Goal: Contribute content

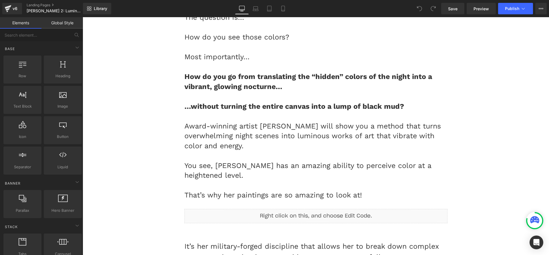
scroll to position [852, 0]
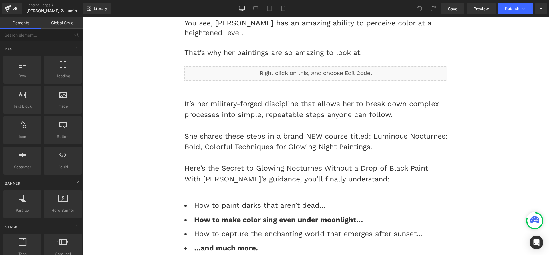
click at [387, 137] on div "She shares these steps in a brand NEW course titled: Luminous Nocturnes: Bold, …" at bounding box center [315, 141] width 263 height 21
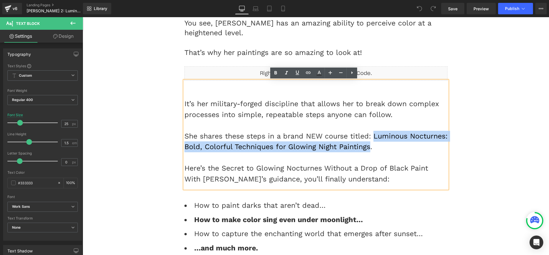
drag, startPoint x: 373, startPoint y: 139, endPoint x: 409, endPoint y: 147, distance: 37.0
click at [409, 147] on div "She shares these steps in a brand NEW course titled: Luminous Nocturnes: Bold, …" at bounding box center [315, 141] width 263 height 21
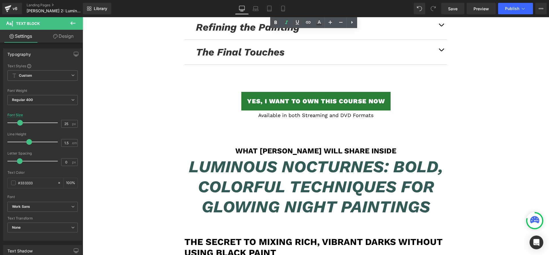
scroll to position [3543, 0]
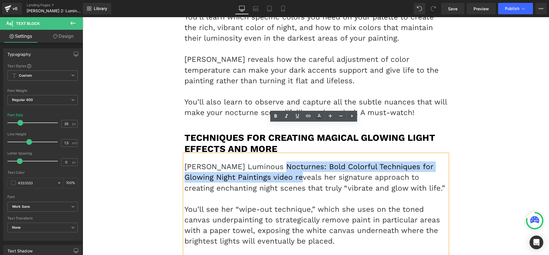
drag, startPoint x: 265, startPoint y: 134, endPoint x: 280, endPoint y: 144, distance: 17.2
click at [280, 161] on p "[PERSON_NAME] Luminous Nocturnes: Bold Colorful Techniques for Glowing Night Pa…" at bounding box center [315, 177] width 263 height 32
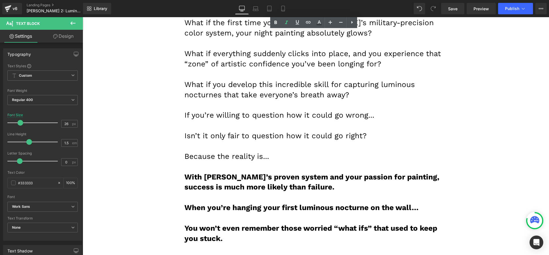
scroll to position [5491, 0]
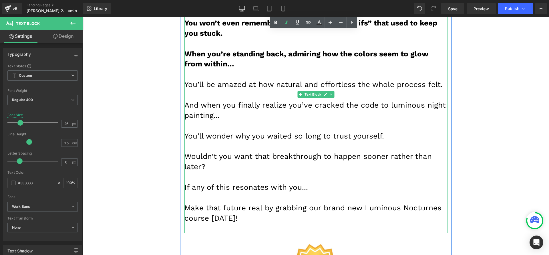
click at [376, 193] on p at bounding box center [315, 198] width 263 height 10
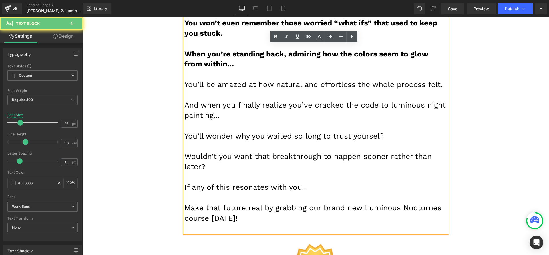
click at [362, 203] on font "Make that future real by grabbing our brand new Luminous Nocturnes course [DATE…" at bounding box center [312, 212] width 257 height 19
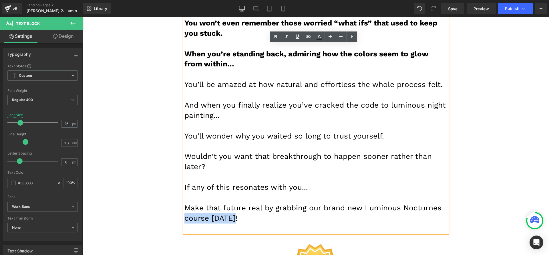
drag, startPoint x: 354, startPoint y: 142, endPoint x: 455, endPoint y: 136, distance: 100.6
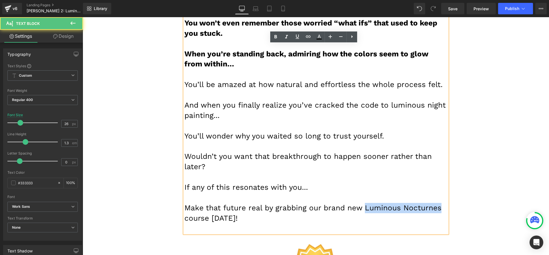
drag, startPoint x: 440, startPoint y: 137, endPoint x: 361, endPoint y: 136, distance: 78.4
click at [361, 203] on p "Make that future real by grabbing our brand new Luminous Nocturnes course [DATE…" at bounding box center [315, 213] width 263 height 21
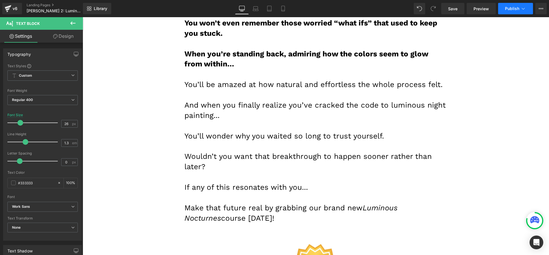
click at [515, 9] on span "Publish" at bounding box center [512, 8] width 14 height 5
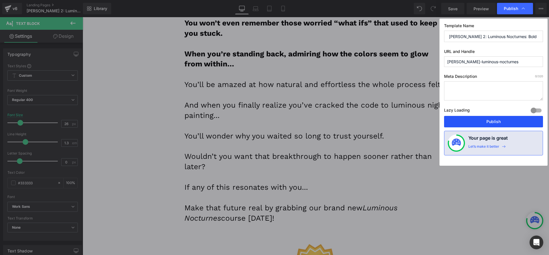
click at [491, 120] on button "Publish" at bounding box center [493, 121] width 99 height 11
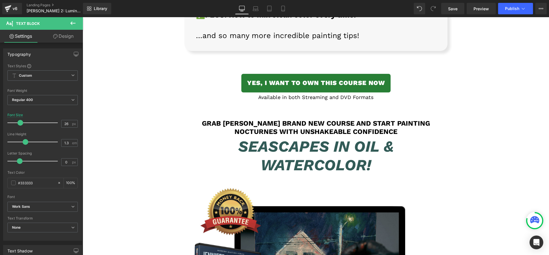
scroll to position [4810, 0]
click at [276, 120] on h1 "Grab [PERSON_NAME] Brand New Course and Start Painting Nocturnes With Unshakeab…" at bounding box center [315, 128] width 263 height 17
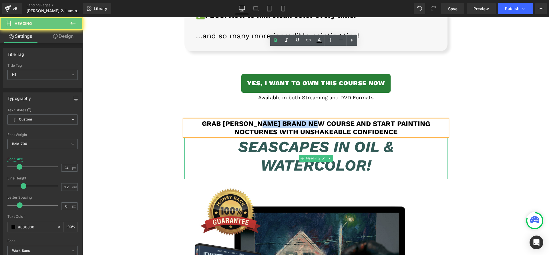
click at [287, 138] on icon "Seascapes in Oil & Watercolor!" at bounding box center [316, 156] width 156 height 37
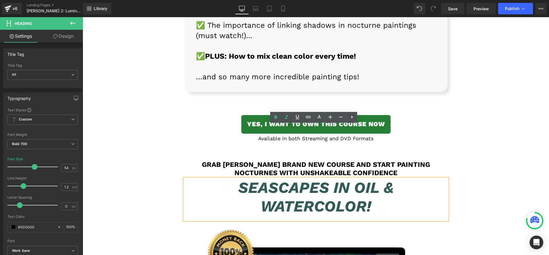
scroll to position [4745, 0]
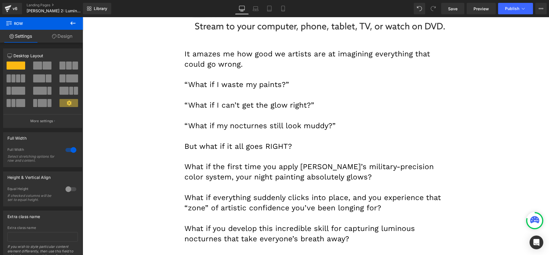
scroll to position [2326, 0]
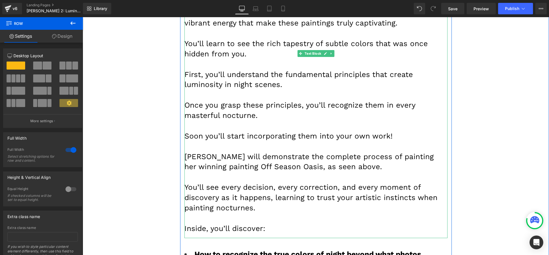
click at [213, 172] on p at bounding box center [315, 177] width 263 height 10
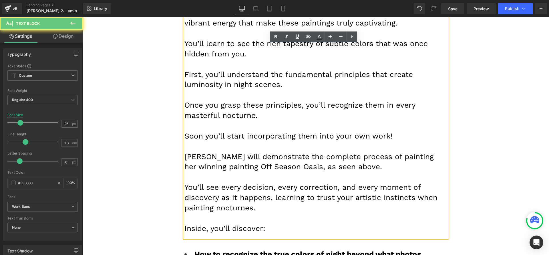
click at [212, 152] on font "[PERSON_NAME] will demonstrate the complete process of painting her winning pai…" at bounding box center [308, 161] width 249 height 19
click at [214, 152] on font "[PERSON_NAME] will demonstrate the complete process of painting her winning pai…" at bounding box center [308, 161] width 249 height 19
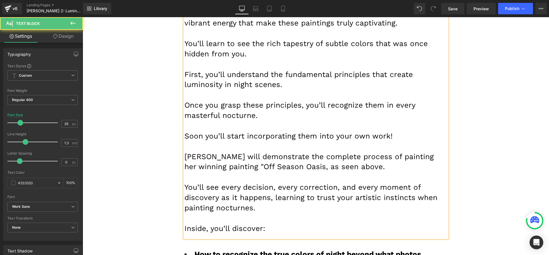
click at [281, 152] on font "[PERSON_NAME] will demonstrate the complete process of painting her winning pai…" at bounding box center [308, 161] width 249 height 19
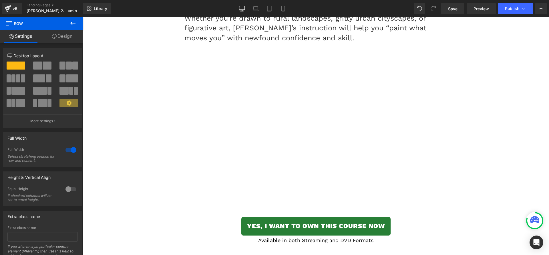
scroll to position [2020, 0]
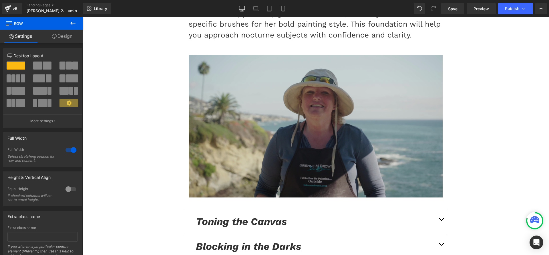
scroll to position [2909, 0]
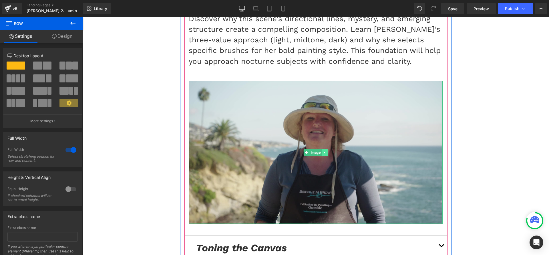
click at [323, 151] on icon at bounding box center [324, 152] width 3 height 3
click at [320, 151] on icon at bounding box center [321, 152] width 3 height 3
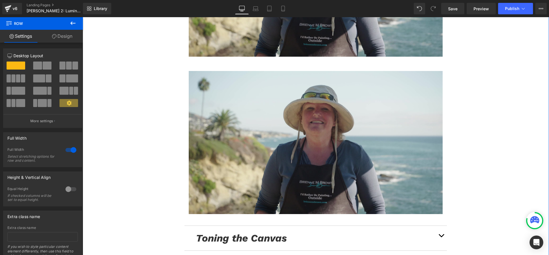
scroll to position [3077, 0]
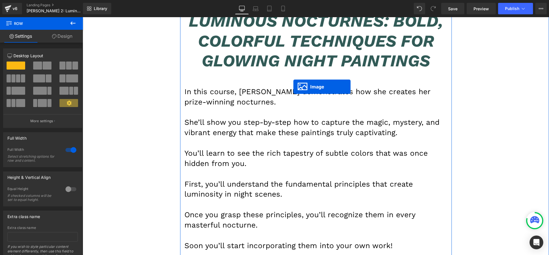
scroll to position [2118, 0]
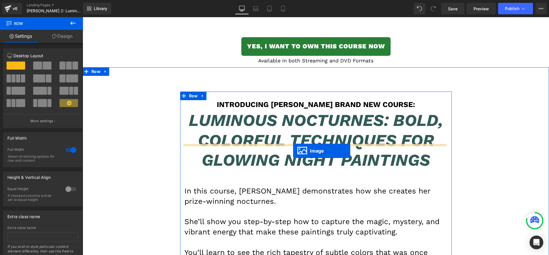
drag, startPoint x: 305, startPoint y: 113, endPoint x: 293, endPoint y: 151, distance: 39.6
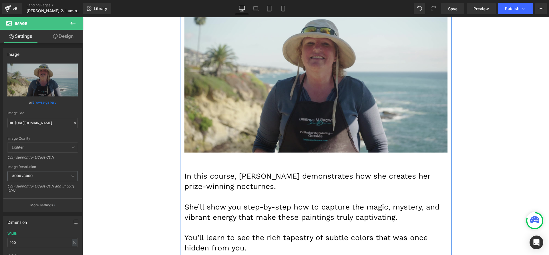
scroll to position [2189, 0]
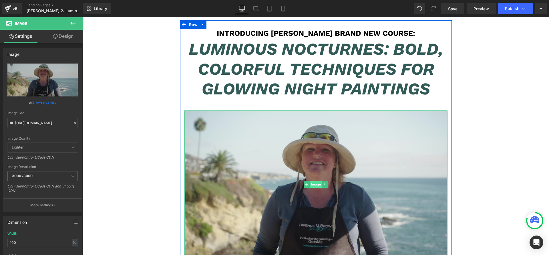
click at [311, 181] on span "Image" at bounding box center [316, 184] width 12 height 7
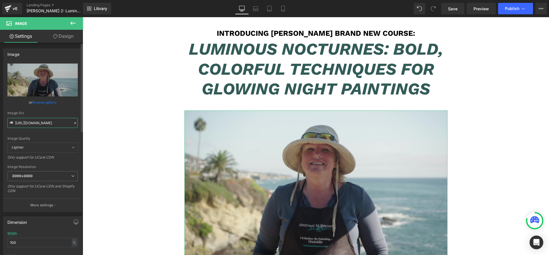
click at [45, 119] on input "[URL][DOMAIN_NAME]" at bounding box center [42, 123] width 70 height 10
paste input "10/[DOMAIN_NAME]"
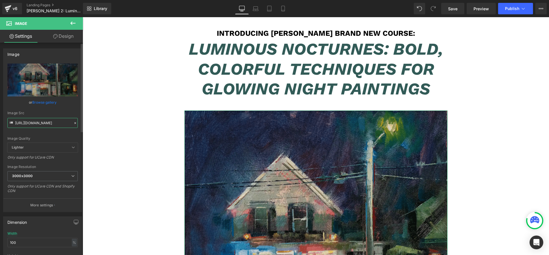
type input "[URL][DOMAIN_NAME]"
click at [47, 112] on div "Image Src" at bounding box center [42, 113] width 70 height 4
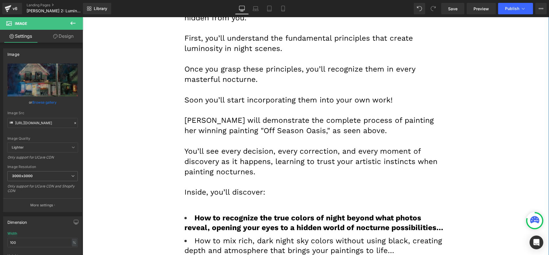
scroll to position [2644, 0]
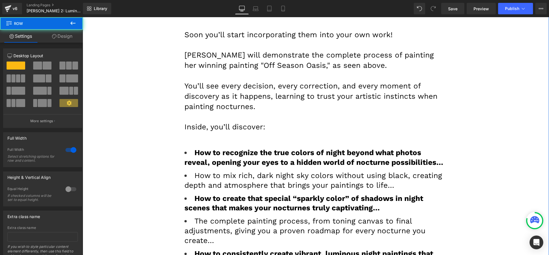
scroll to position [2690, 0]
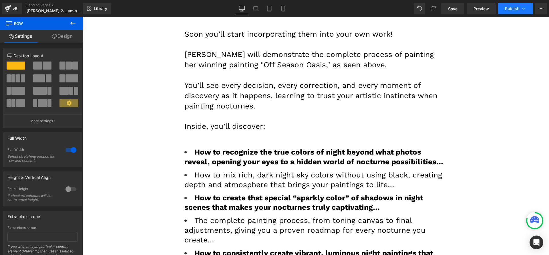
click at [516, 11] on button "Publish" at bounding box center [515, 8] width 35 height 11
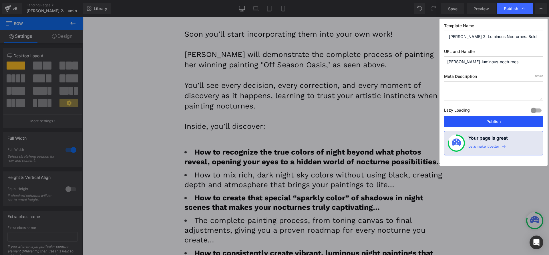
click at [485, 120] on button "Publish" at bounding box center [493, 121] width 99 height 11
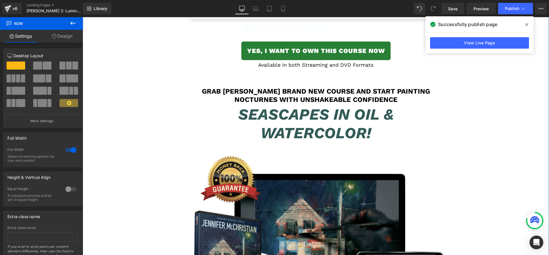
scroll to position [5034, 0]
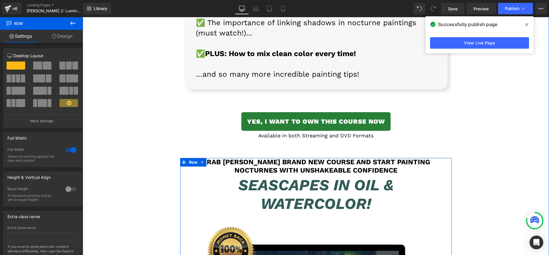
click at [279, 176] on icon "Seascapes in Oil & Watercolor!" at bounding box center [316, 194] width 156 height 37
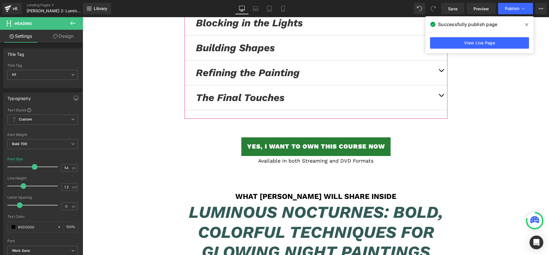
scroll to position [3470, 0]
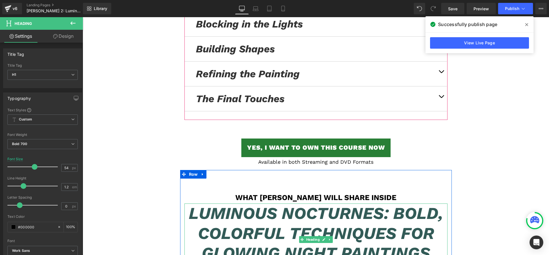
click at [322, 203] on icon "Luminous Nocturnes: Bold, Colorful Techniques for Glowing Night Paintings" at bounding box center [316, 232] width 254 height 59
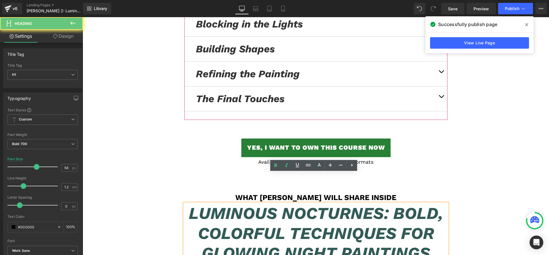
click at [322, 203] on icon "Luminous Nocturnes: Bold, Colorful Techniques for Glowing Night Paintings" at bounding box center [316, 232] width 254 height 59
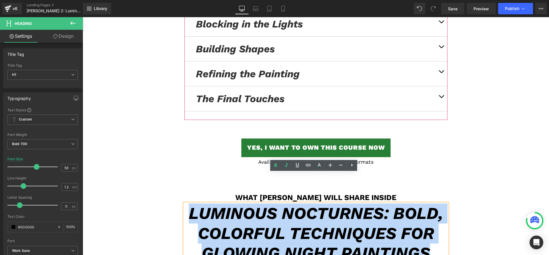
copy icon "Luminous Nocturnes: Bold, Colorful Techniques for Glowing Night Paintings"
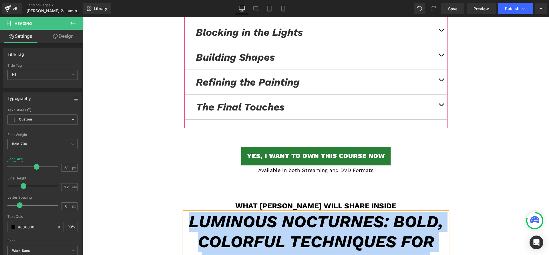
scroll to position [3456, 0]
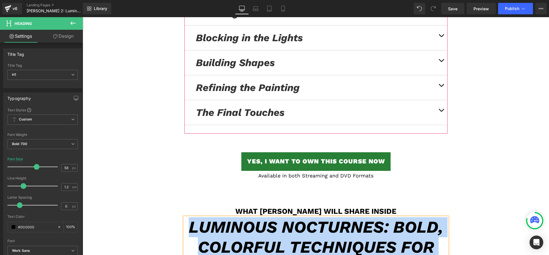
click at [296, 217] on icon "Luminous Nocturnes: Bold, Colorful Techniques for Glowing Night Paintings" at bounding box center [316, 246] width 254 height 59
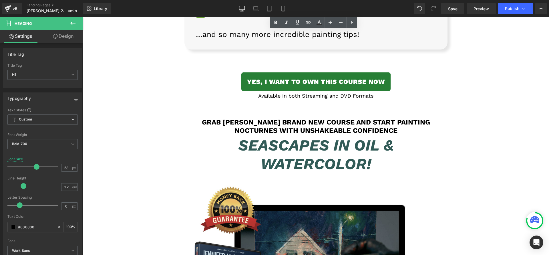
scroll to position [5072, 0]
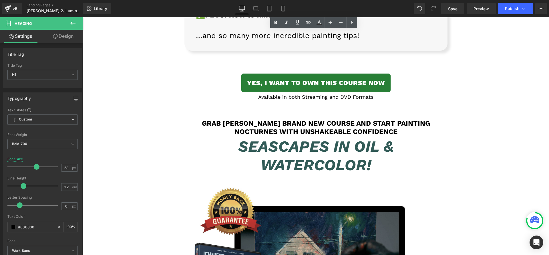
click at [271, 137] on icon "Seascapes in Oil & Watercolor!" at bounding box center [316, 155] width 156 height 37
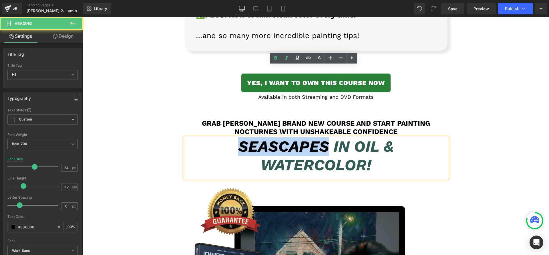
click at [271, 137] on icon "Seascapes in Oil & Watercolor!" at bounding box center [316, 155] width 156 height 37
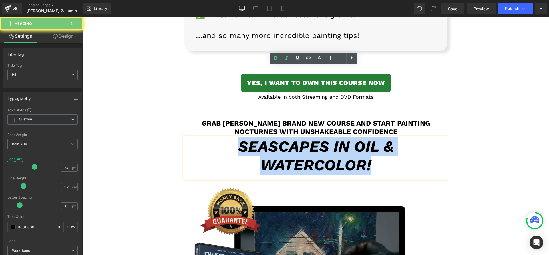
click at [271, 137] on icon "Seascapes in Oil & Watercolor!" at bounding box center [316, 155] width 156 height 37
paste div
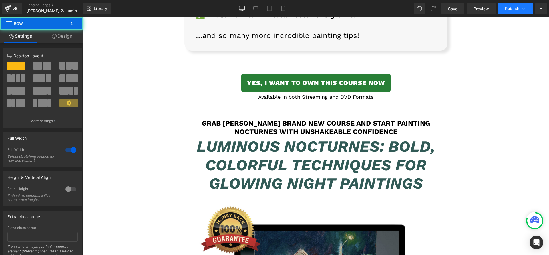
click at [506, 9] on span "Publish" at bounding box center [512, 8] width 14 height 5
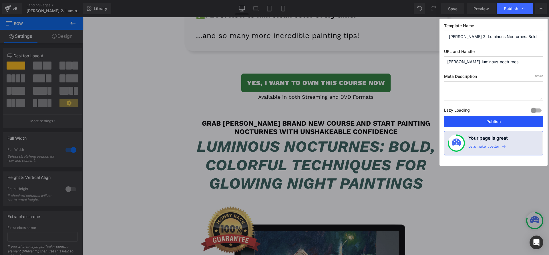
click at [480, 120] on button "Publish" at bounding box center [493, 121] width 99 height 11
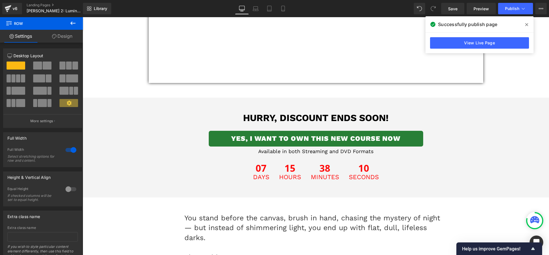
scroll to position [377, 0]
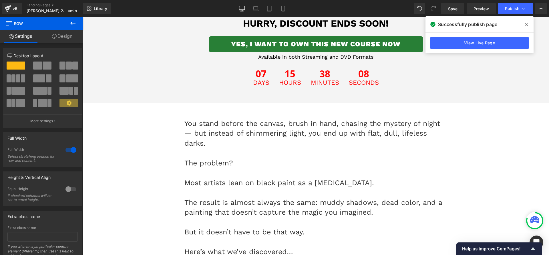
click at [527, 25] on icon at bounding box center [526, 24] width 3 height 5
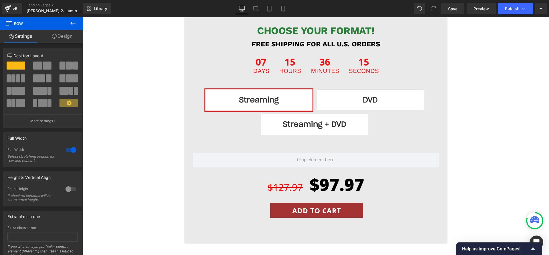
scroll to position [6246, 0]
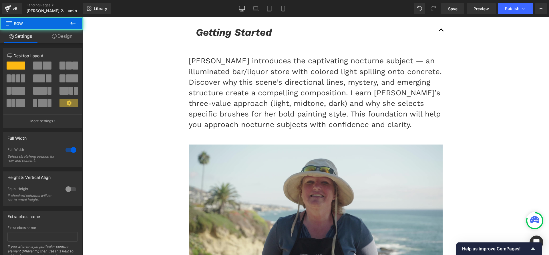
scroll to position [3166, 0]
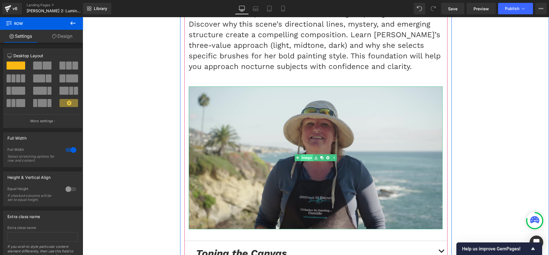
click at [301, 154] on link "Image" at bounding box center [304, 157] width 18 height 7
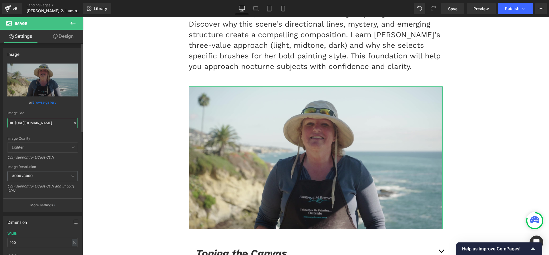
click at [55, 124] on input "[URL][DOMAIN_NAME]" at bounding box center [42, 123] width 70 height 10
paste input "10/00_Getting-started"
type input "[URL][DOMAIN_NAME]"
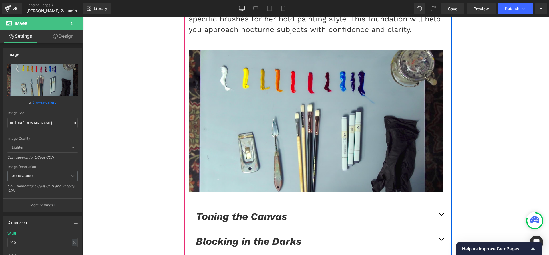
click at [439, 204] on button "button" at bounding box center [441, 216] width 11 height 25
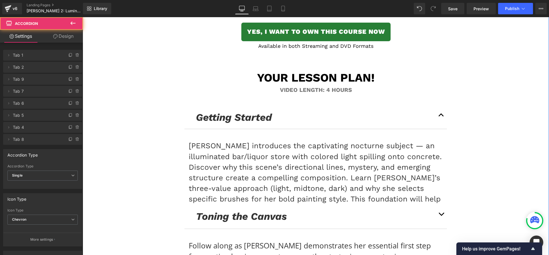
scroll to position [2948, 0]
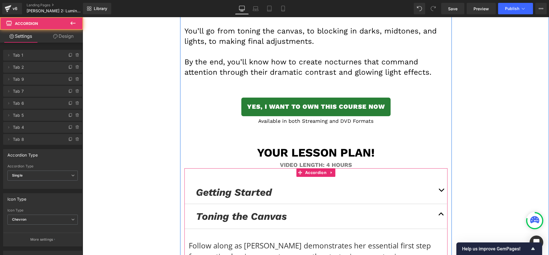
click at [436, 181] on button "button" at bounding box center [441, 192] width 11 height 23
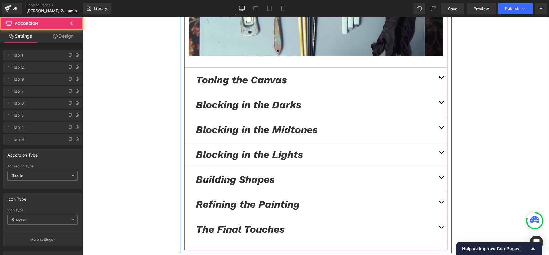
click at [442, 68] on button "button" at bounding box center [441, 80] width 11 height 25
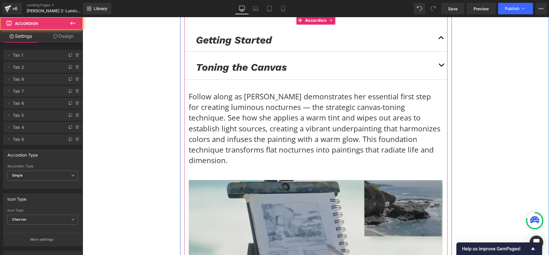
scroll to position [3084, 0]
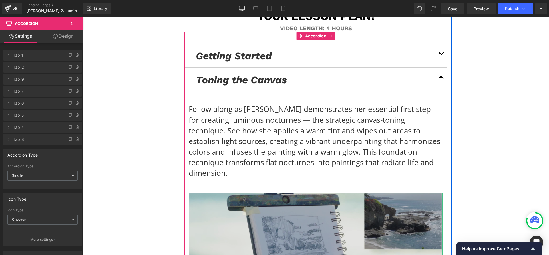
drag, startPoint x: 309, startPoint y: 221, endPoint x: 276, endPoint y: 197, distance: 41.5
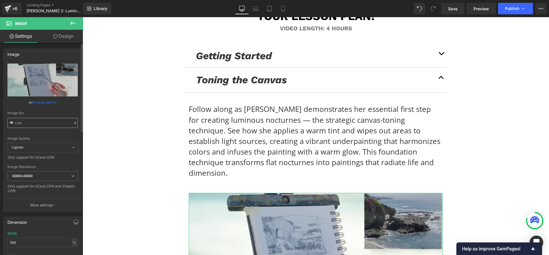
click at [62, 123] on input "text" at bounding box center [42, 123] width 70 height 10
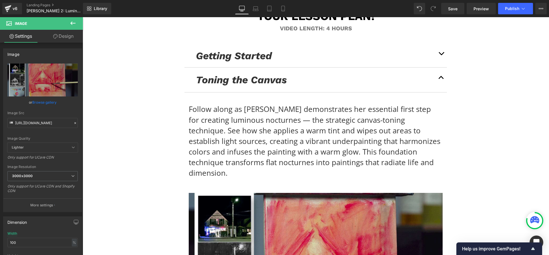
type input "[URL][DOMAIN_NAME]"
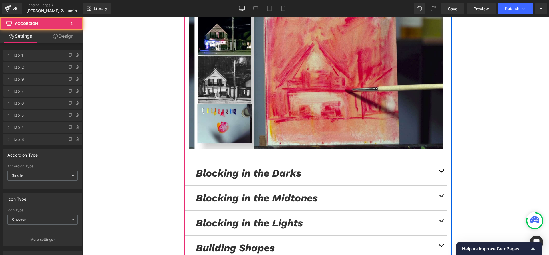
click at [440, 161] on button "button" at bounding box center [441, 173] width 11 height 25
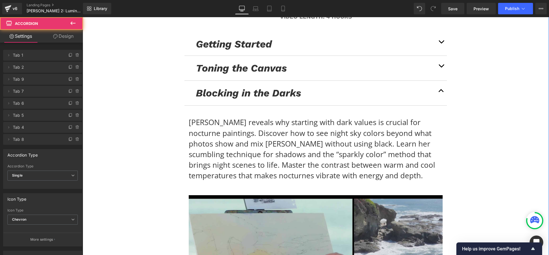
scroll to position [3202, 0]
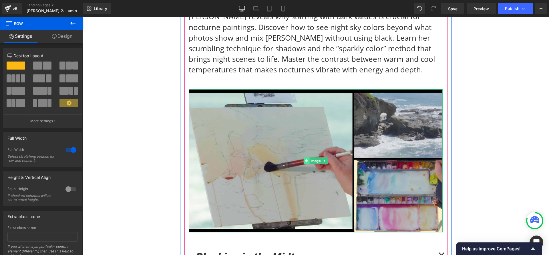
click at [305, 159] on icon at bounding box center [306, 160] width 3 height 3
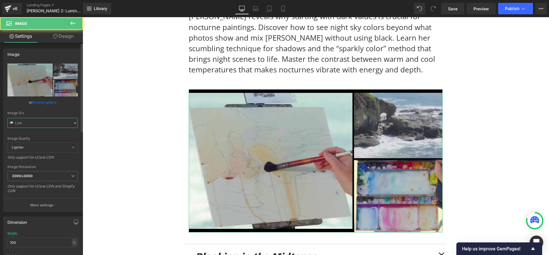
click at [37, 120] on input "text" at bounding box center [42, 123] width 70 height 10
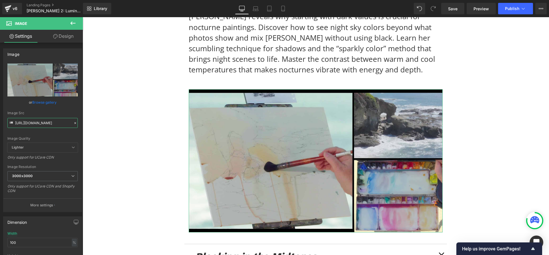
paste input "10/02_Darks"
type input "[URL][DOMAIN_NAME]"
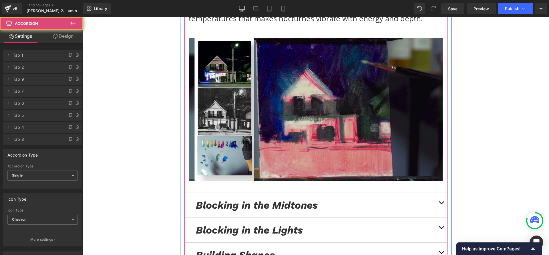
click at [438, 193] on button "button" at bounding box center [441, 205] width 11 height 25
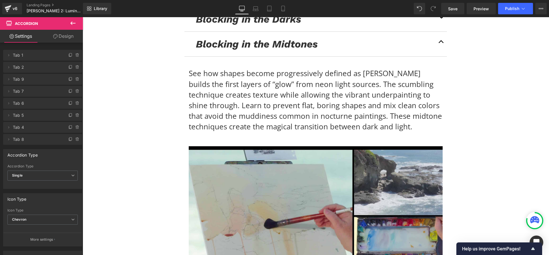
scroll to position [3205, 0]
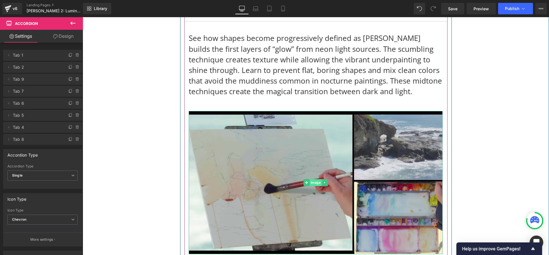
click at [314, 179] on span "Image" at bounding box center [315, 182] width 12 height 7
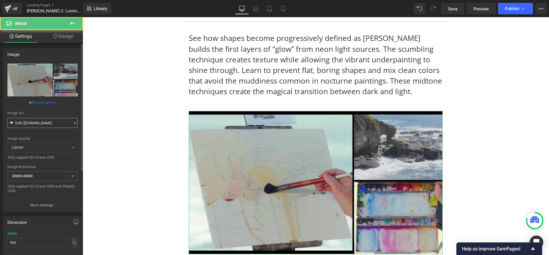
click at [51, 123] on input "[URL][DOMAIN_NAME]" at bounding box center [42, 123] width 70 height 10
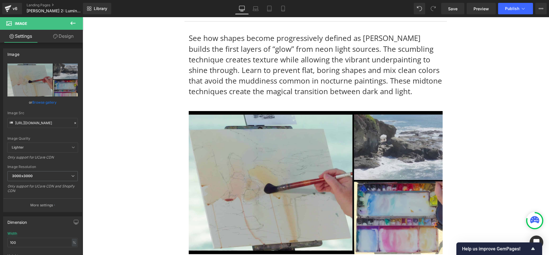
scroll to position [0, 77]
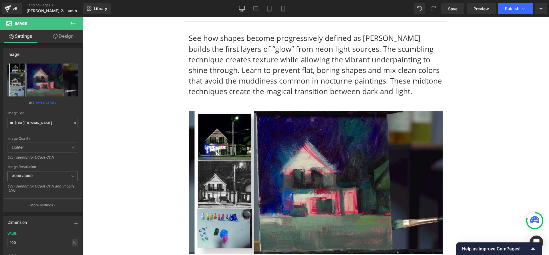
type input "[URL][DOMAIN_NAME]"
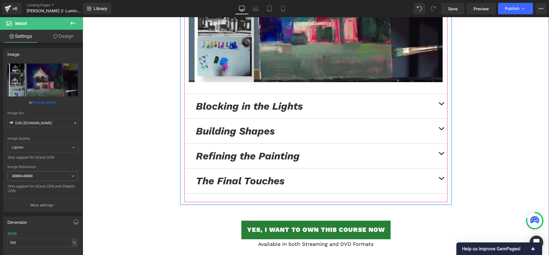
click at [437, 94] on button "button" at bounding box center [441, 106] width 11 height 25
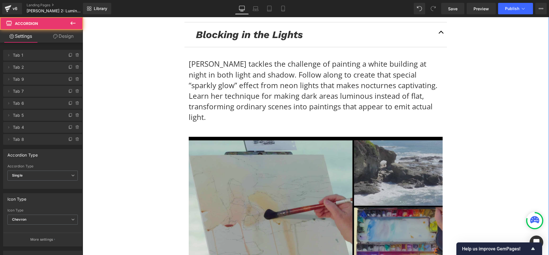
scroll to position [3247, 0]
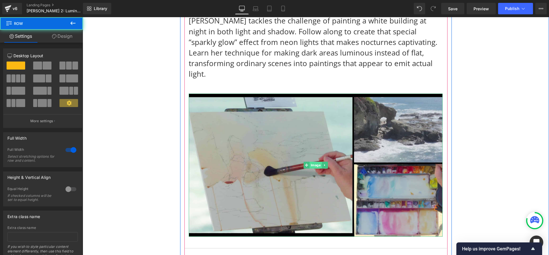
click at [311, 162] on span "Image" at bounding box center [315, 165] width 12 height 7
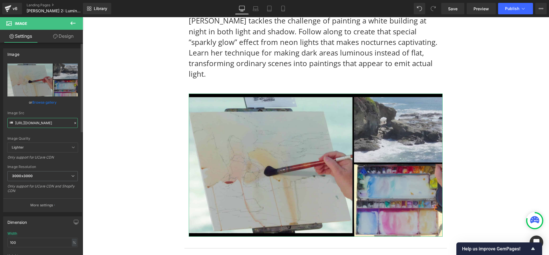
click at [49, 124] on input "[URL][DOMAIN_NAME]" at bounding box center [42, 123] width 70 height 10
paste input "10/04_Lights"
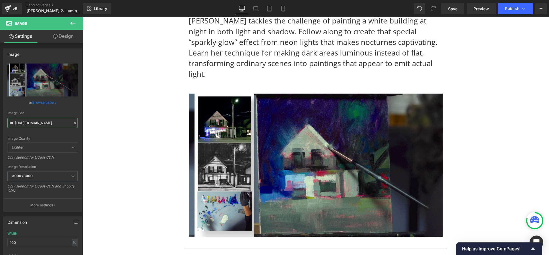
type input "[URL][DOMAIN_NAME]"
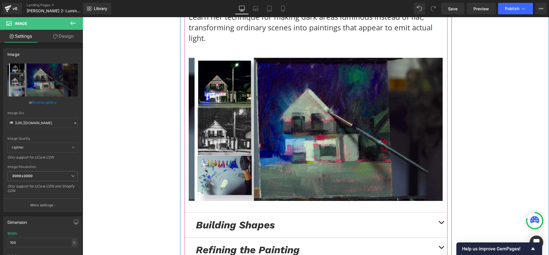
click at [442, 213] on button "button" at bounding box center [441, 225] width 11 height 25
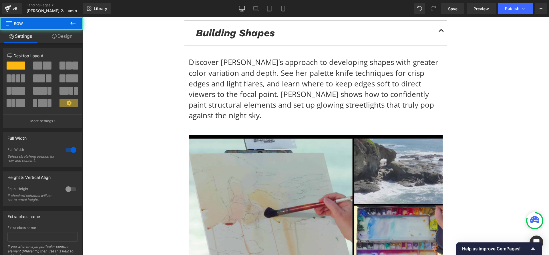
scroll to position [3237, 0]
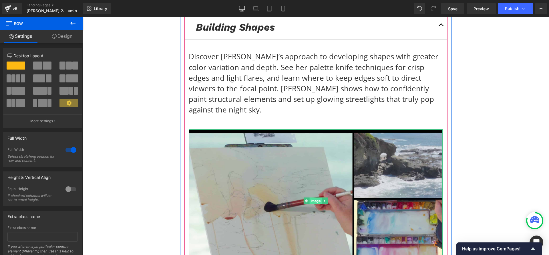
click at [312, 197] on span "Image" at bounding box center [315, 200] width 12 height 7
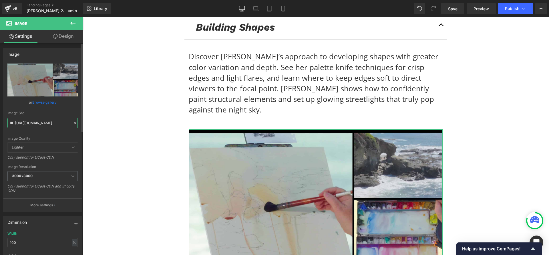
click at [47, 118] on input "[URL][DOMAIN_NAME]" at bounding box center [42, 123] width 70 height 10
paste input "10/05_Building"
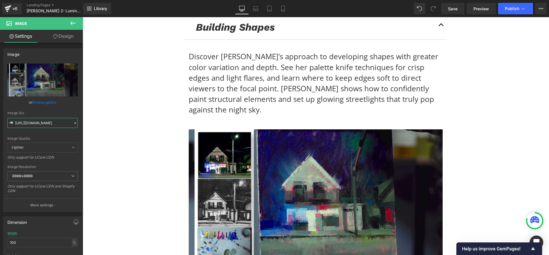
type input "[URL][DOMAIN_NAME]"
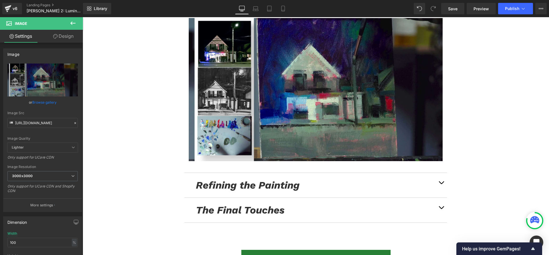
scroll to position [3431, 0]
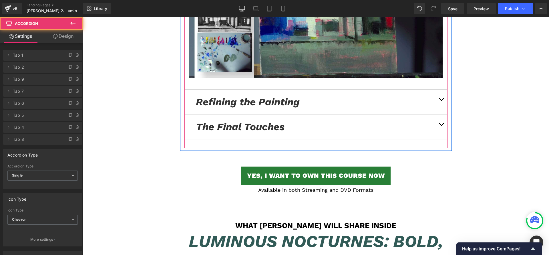
click at [437, 90] on button "button" at bounding box center [441, 102] width 11 height 25
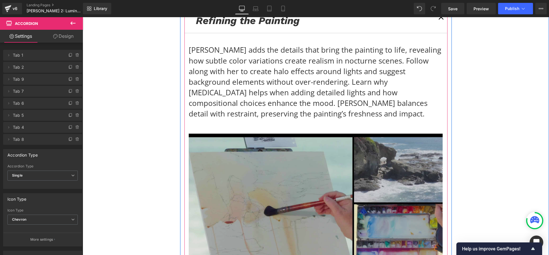
scroll to position [3312, 0]
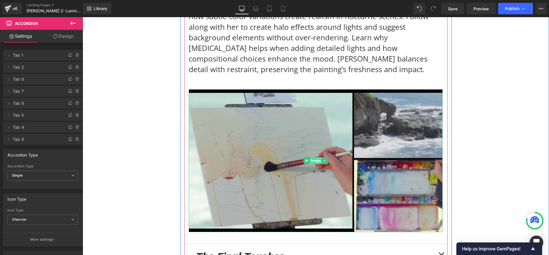
click at [312, 157] on span "Image" at bounding box center [315, 160] width 12 height 7
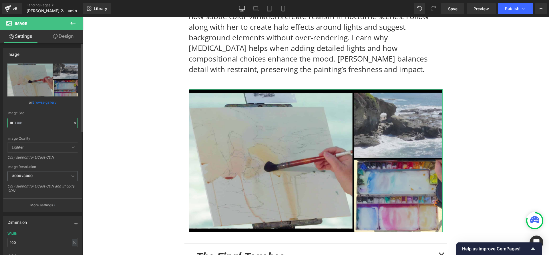
click at [40, 124] on input "text" at bounding box center [42, 123] width 70 height 10
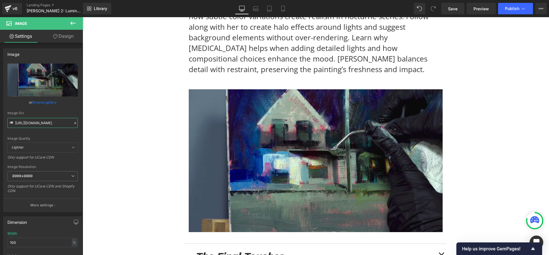
type input "[URL][DOMAIN_NAME]"
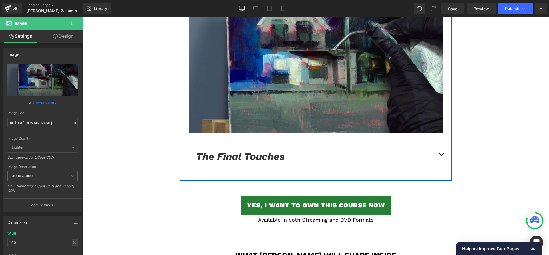
click at [441, 144] on button "button" at bounding box center [441, 156] width 11 height 25
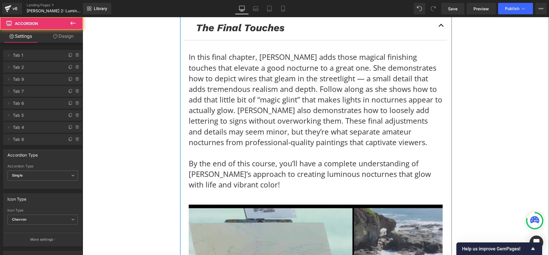
scroll to position [3348, 0]
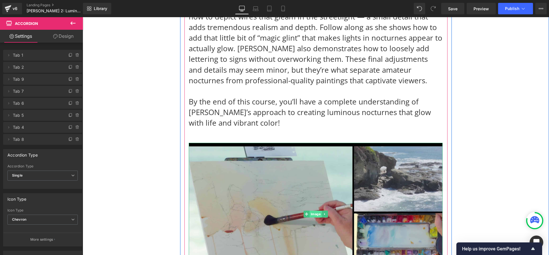
click at [314, 211] on span "Image" at bounding box center [315, 214] width 12 height 7
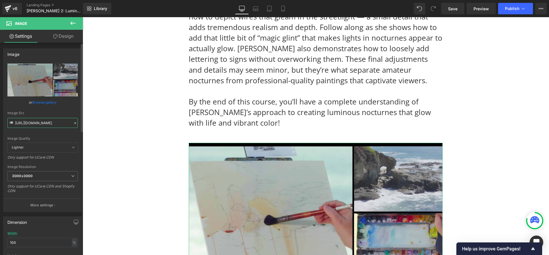
click at [31, 120] on input "[URL][DOMAIN_NAME]" at bounding box center [42, 123] width 70 height 10
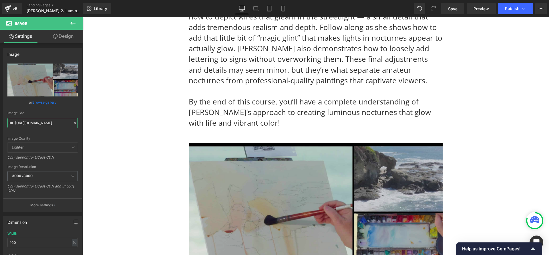
type input "[URL][DOMAIN_NAME]"
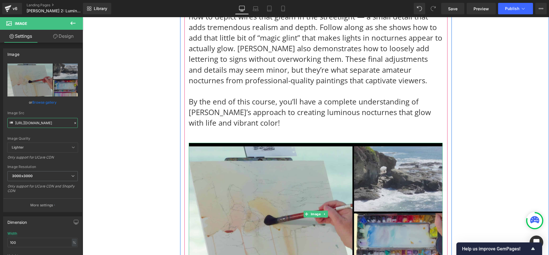
scroll to position [0, 85]
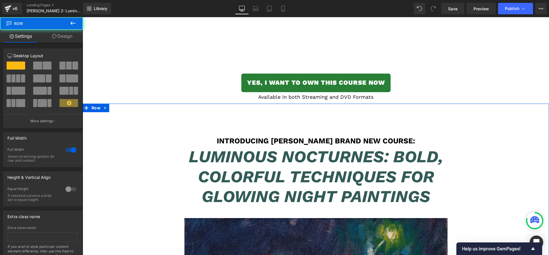
scroll to position [1870, 0]
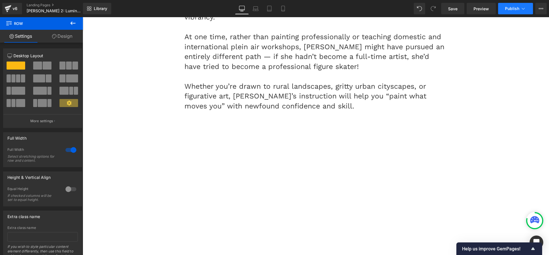
click at [513, 8] on span "Publish" at bounding box center [512, 8] width 14 height 5
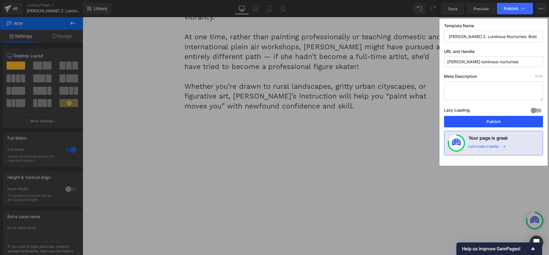
click at [490, 119] on button "Publish" at bounding box center [493, 121] width 99 height 11
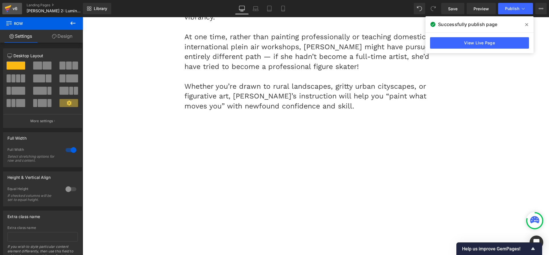
click at [19, 8] on link "v6" at bounding box center [12, 8] width 20 height 11
